Goal: Information Seeking & Learning: Understand process/instructions

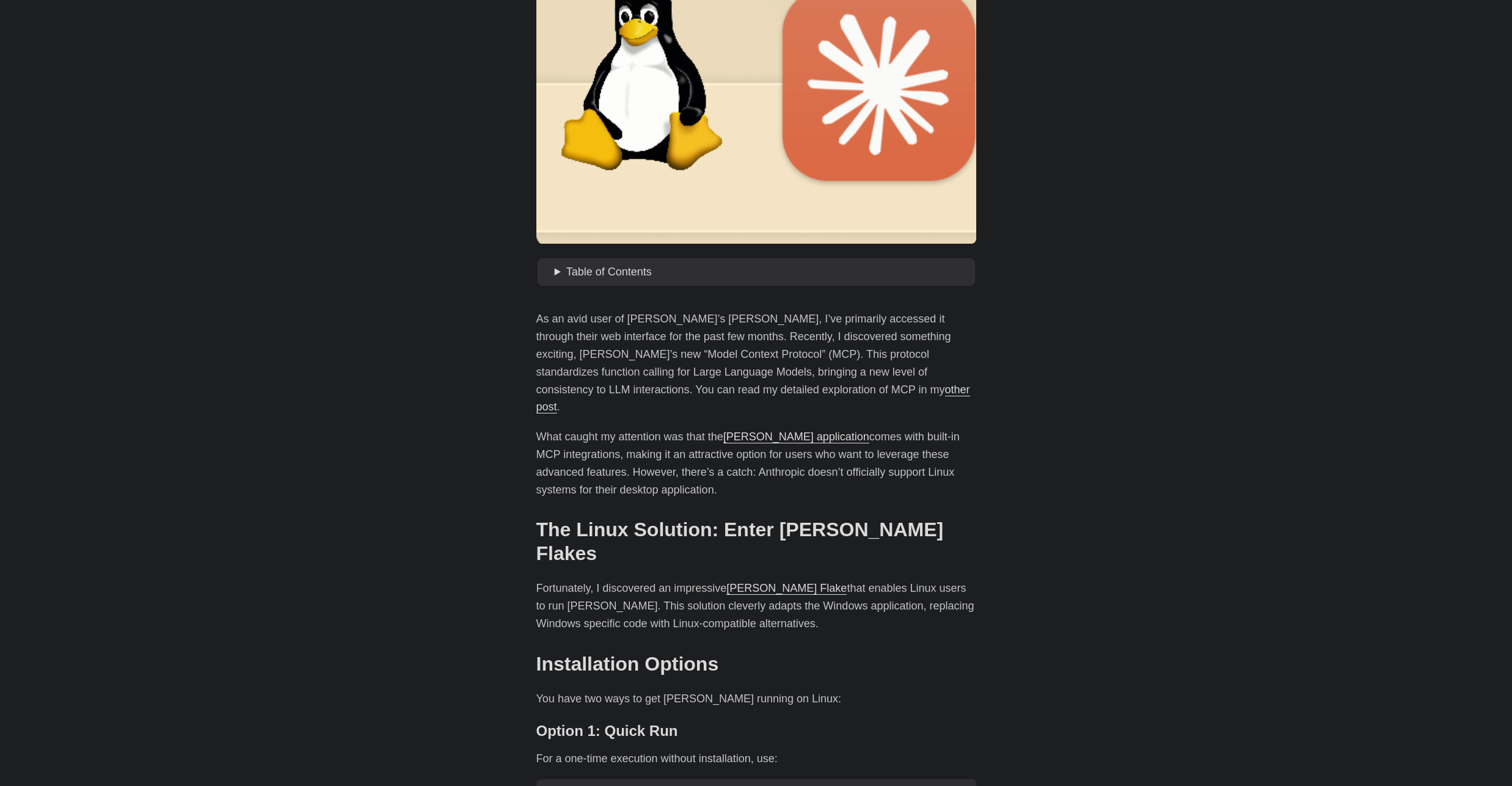
scroll to position [367, 0]
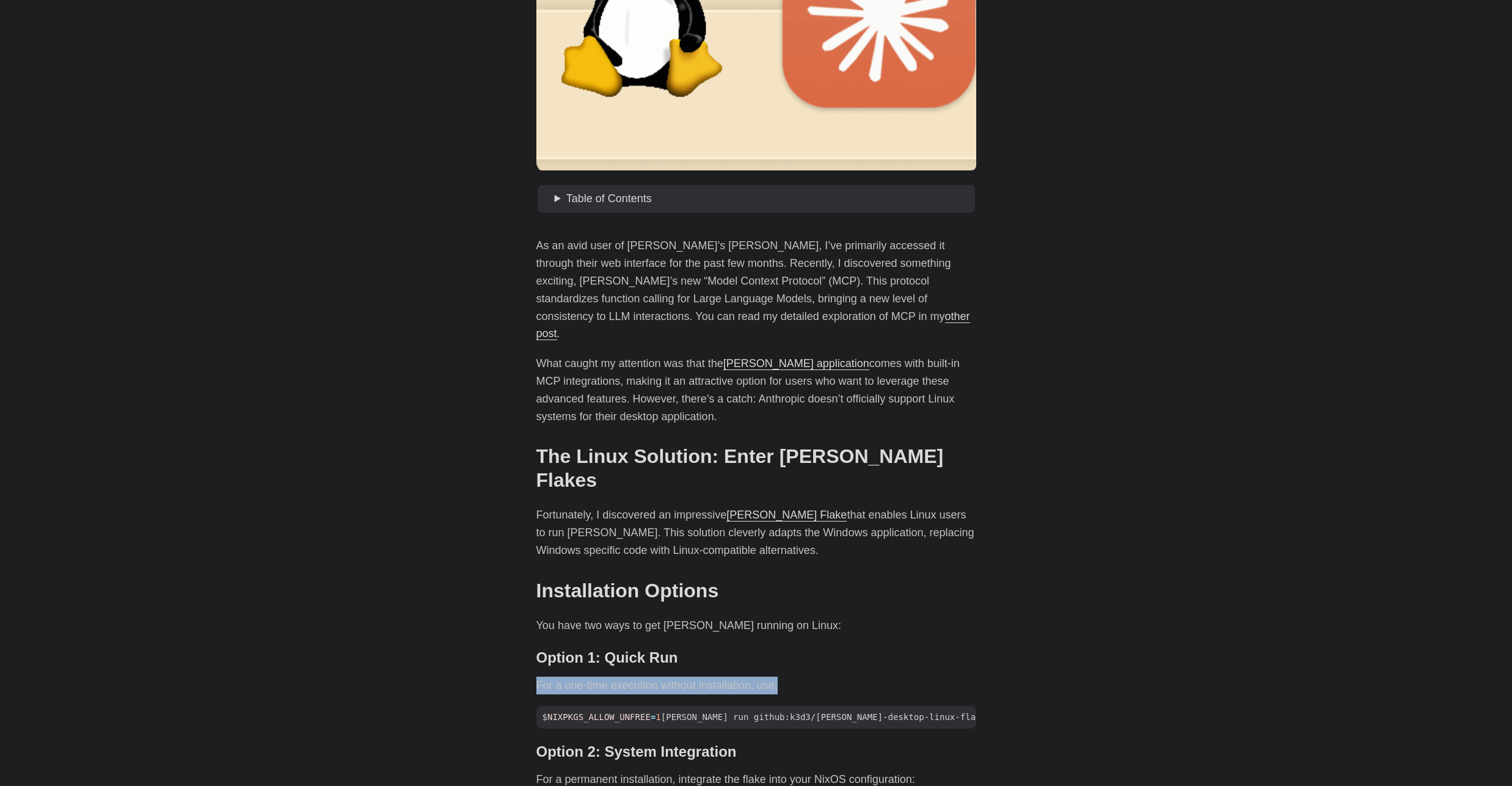
drag, startPoint x: 536, startPoint y: 644, endPoint x: 875, endPoint y: 643, distance: 339.0
click at [875, 677] on p "For a one-time execution without installation, use:" at bounding box center [756, 685] width 440 height 17
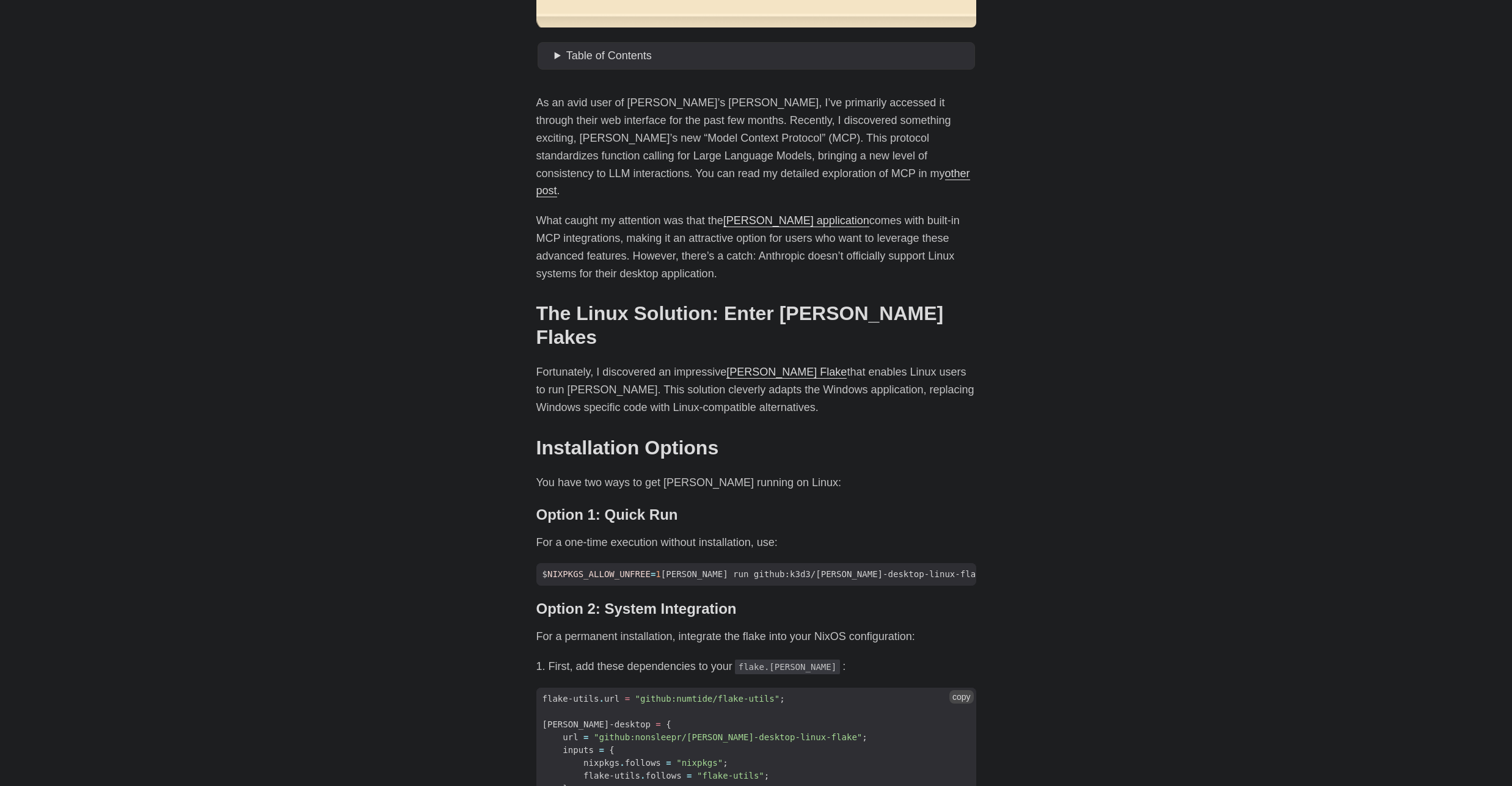
scroll to position [513, 0]
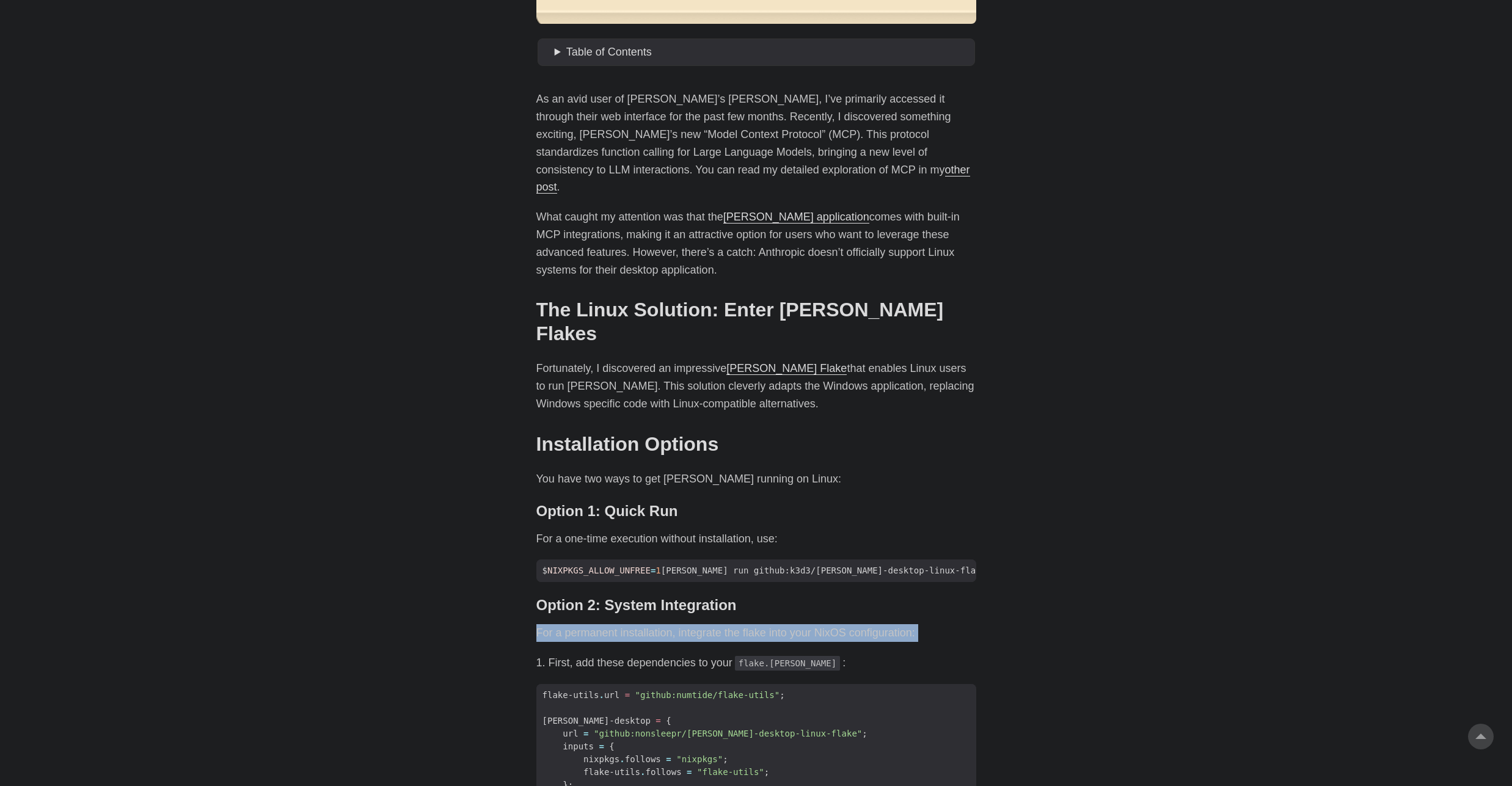
drag, startPoint x: 532, startPoint y: 592, endPoint x: 1010, endPoint y: 601, distance: 478.1
click at [1010, 601] on body "[PERSON_NAME] Home About Posts Tags Archive Resume" at bounding box center [756, 669] width 1512 height 2365
click at [673, 624] on p "For a permanent installation, integrate the flake into your NixOS configuration:" at bounding box center [756, 632] width 440 height 17
drag, startPoint x: 931, startPoint y: 594, endPoint x: 451, endPoint y: 589, distance: 480.0
click at [451, 589] on body "[PERSON_NAME] Home About Posts Tags Archive Resume" at bounding box center [756, 669] width 1512 height 2365
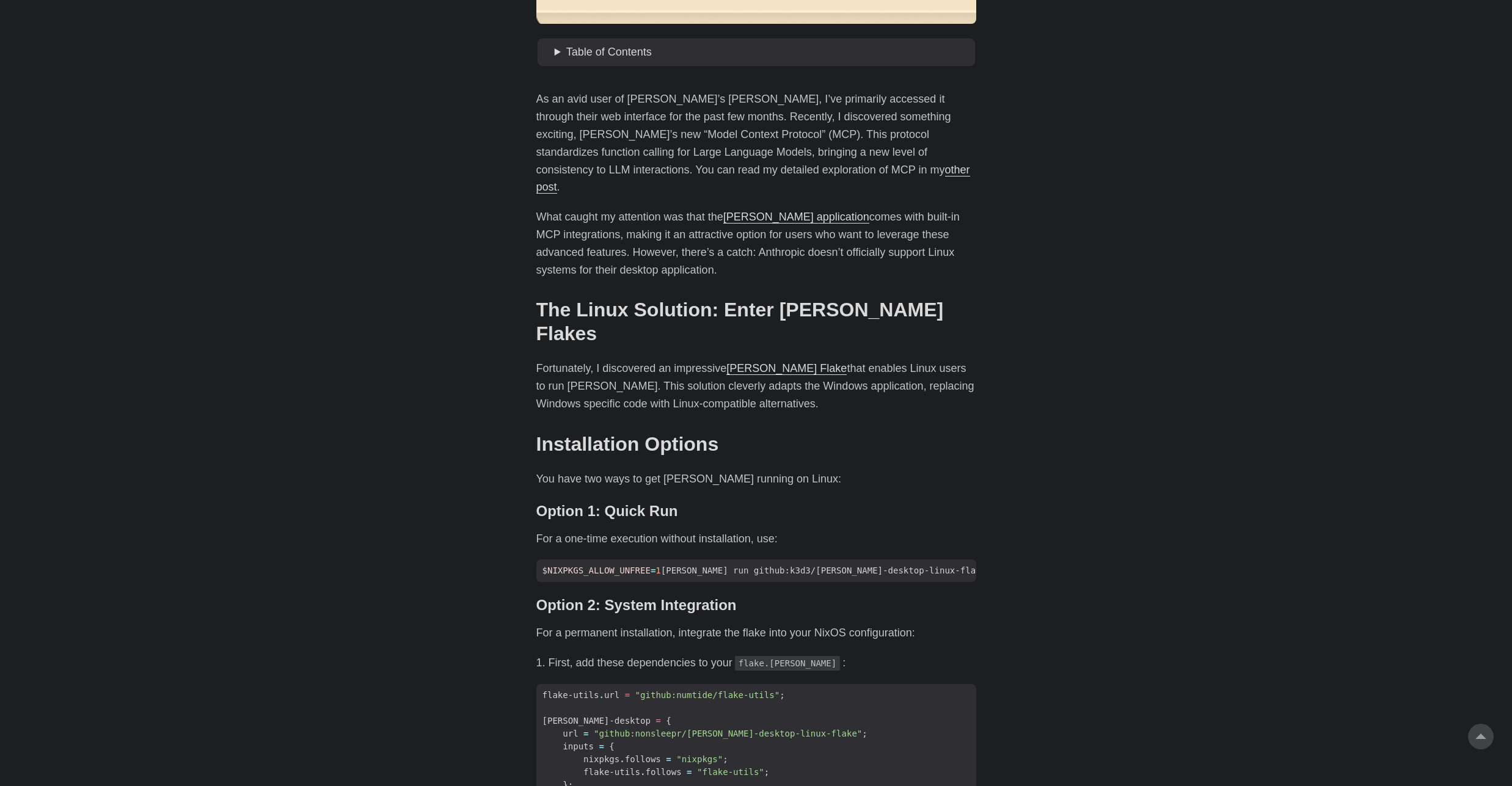
click at [519, 605] on body "[PERSON_NAME] Home About Posts Tags Archive Resume" at bounding box center [756, 669] width 1512 height 2365
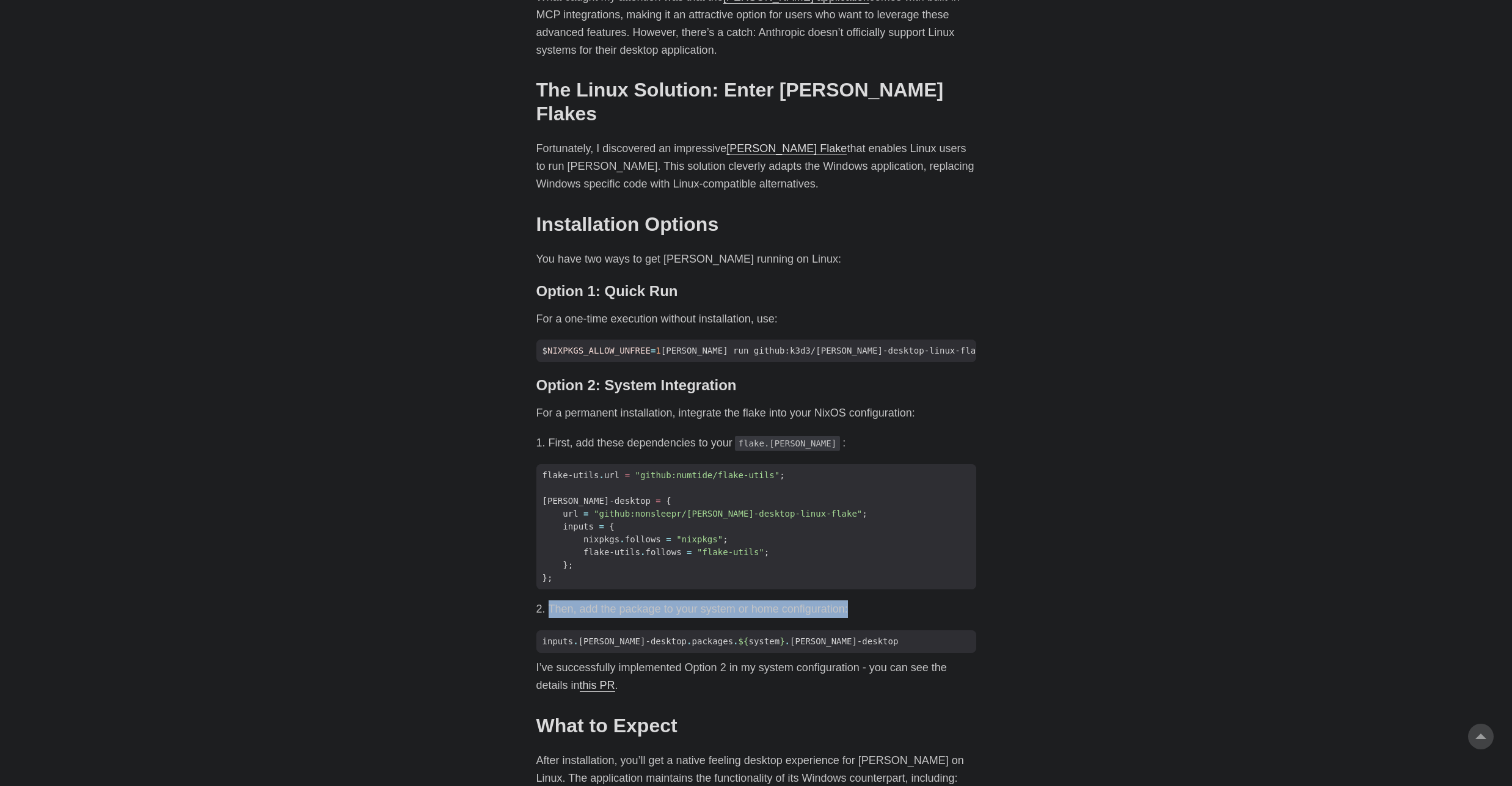
drag, startPoint x: 538, startPoint y: 569, endPoint x: 1035, endPoint y: 567, distance: 497.0
click at [1035, 567] on body "[PERSON_NAME] Home About Posts Tags Archive Resume" at bounding box center [756, 449] width 1512 height 2365
click at [675, 662] on div "As an avid user of [PERSON_NAME]’s [PERSON_NAME], I’ve primarily accessed it th…" at bounding box center [756, 485] width 440 height 1231
drag, startPoint x: 677, startPoint y: 686, endPoint x: 416, endPoint y: 656, distance: 262.7
click at [416, 656] on body "[PERSON_NAME] Home About Posts Tags Archive Resume" at bounding box center [756, 449] width 1512 height 2365
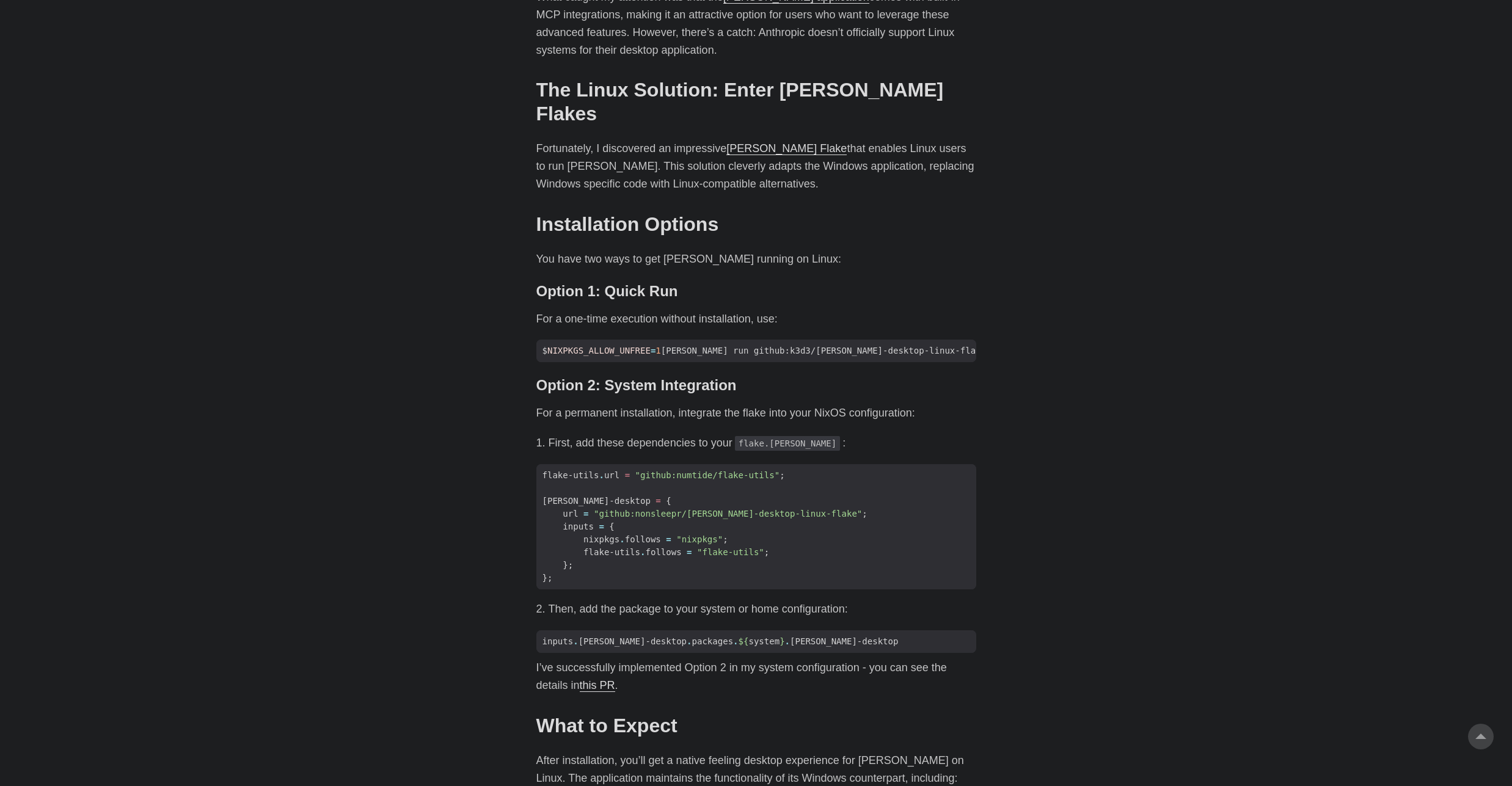
click at [456, 615] on body "[PERSON_NAME] Home About Posts Tags Archive Resume" at bounding box center [756, 449] width 1512 height 2365
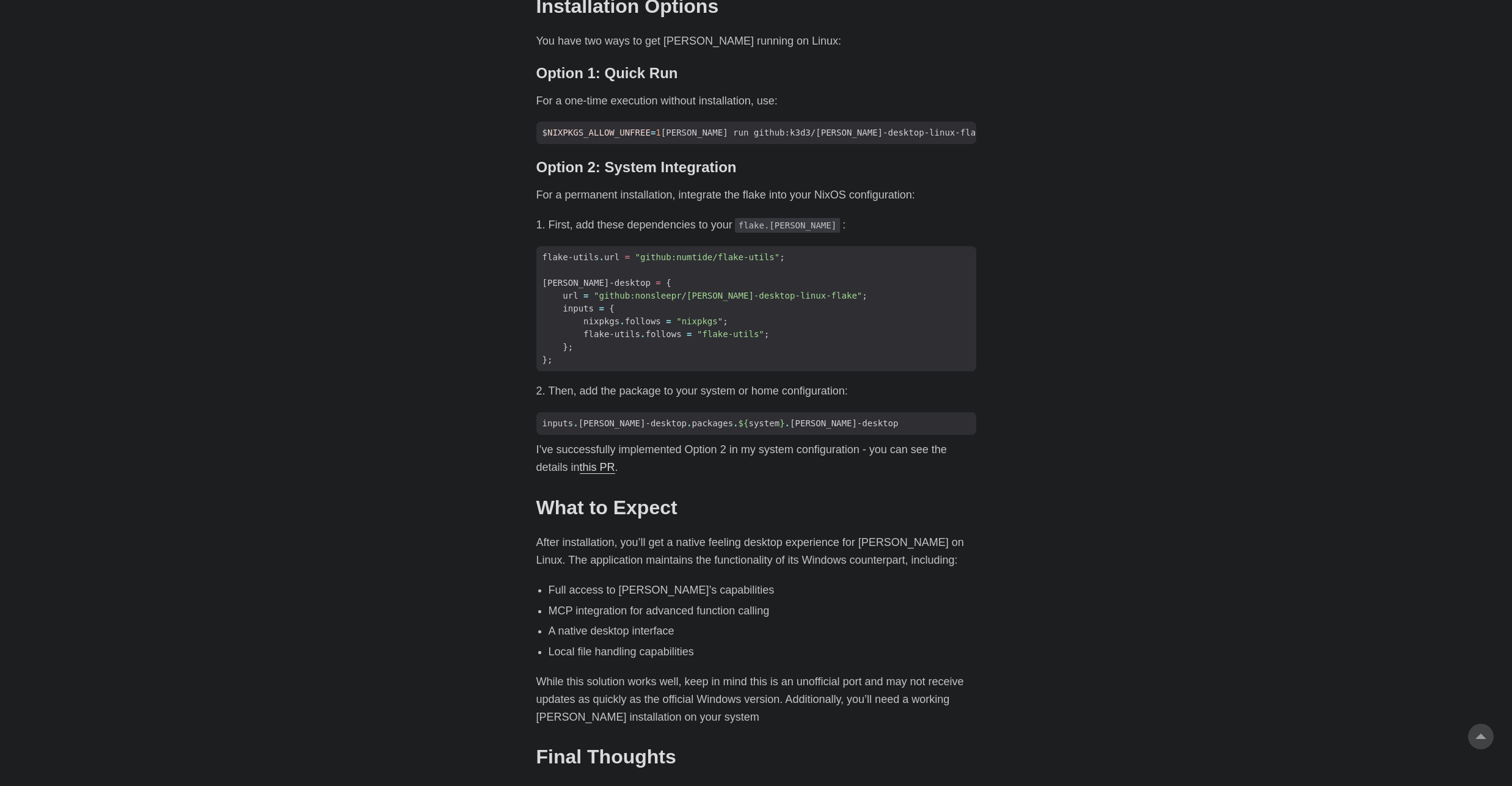
scroll to position [952, 0]
